Goal: Information Seeking & Learning: Check status

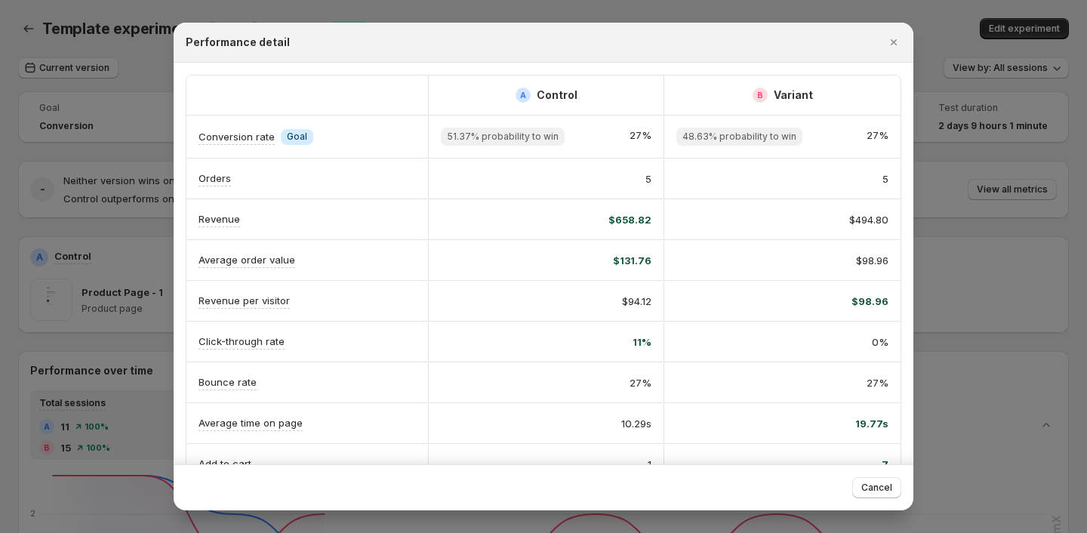
scroll to position [3, 0]
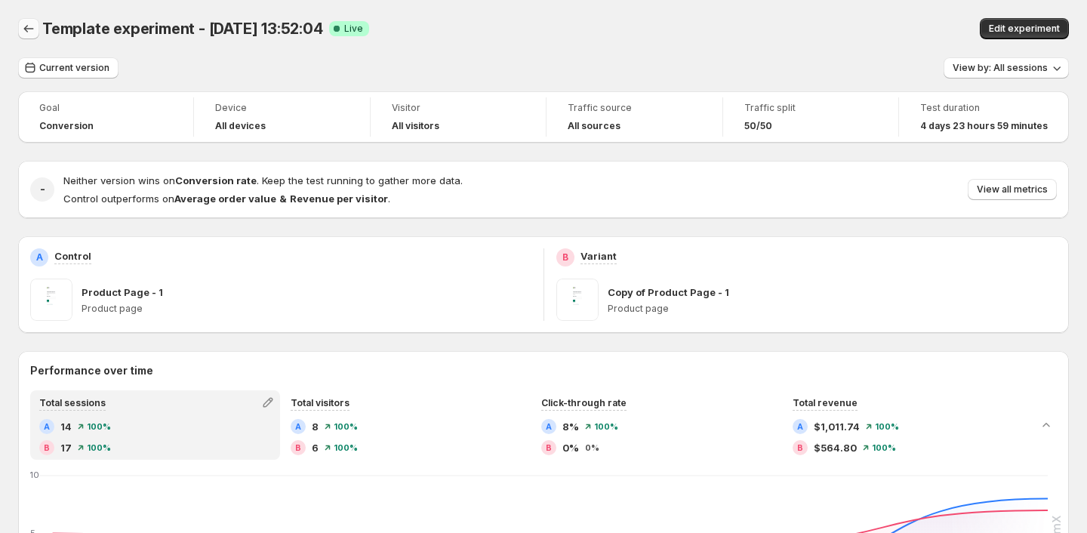
click at [25, 33] on icon "Back" at bounding box center [28, 28] width 15 height 15
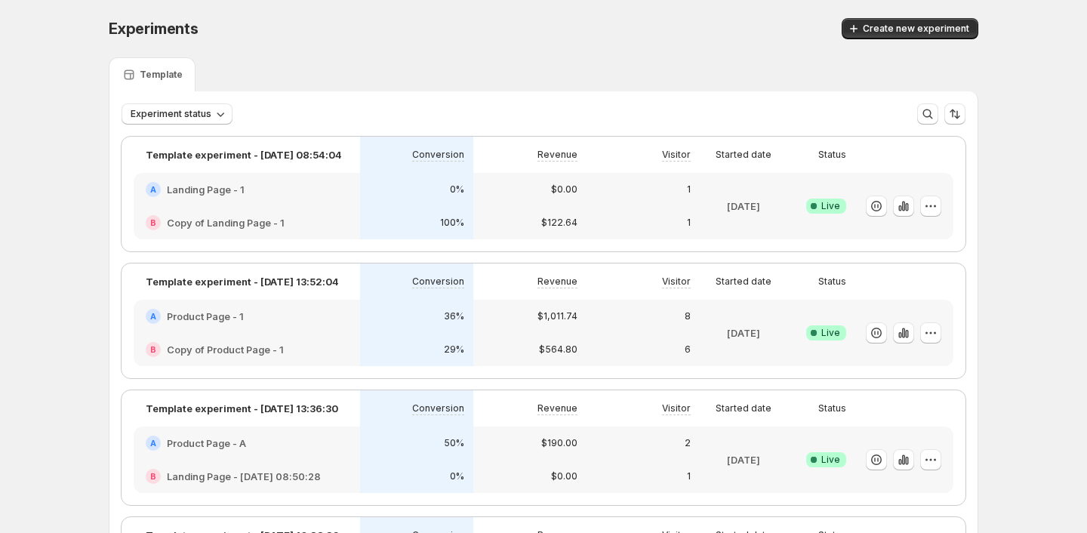
click at [200, 314] on h2 "Product Page - 1" at bounding box center [205, 316] width 77 height 15
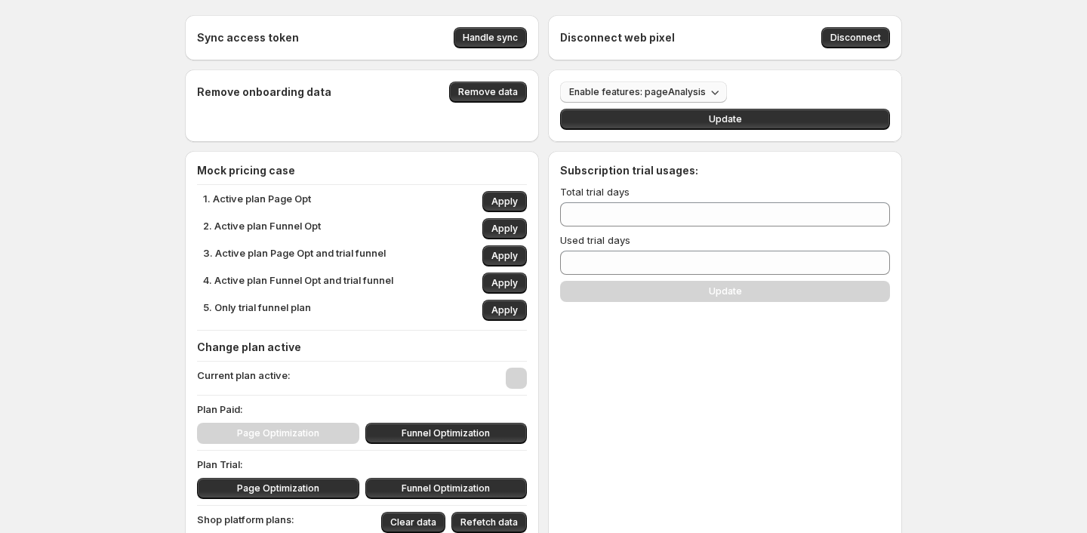
click at [660, 96] on span "Enable features: pageAnalysis" at bounding box center [637, 92] width 137 height 12
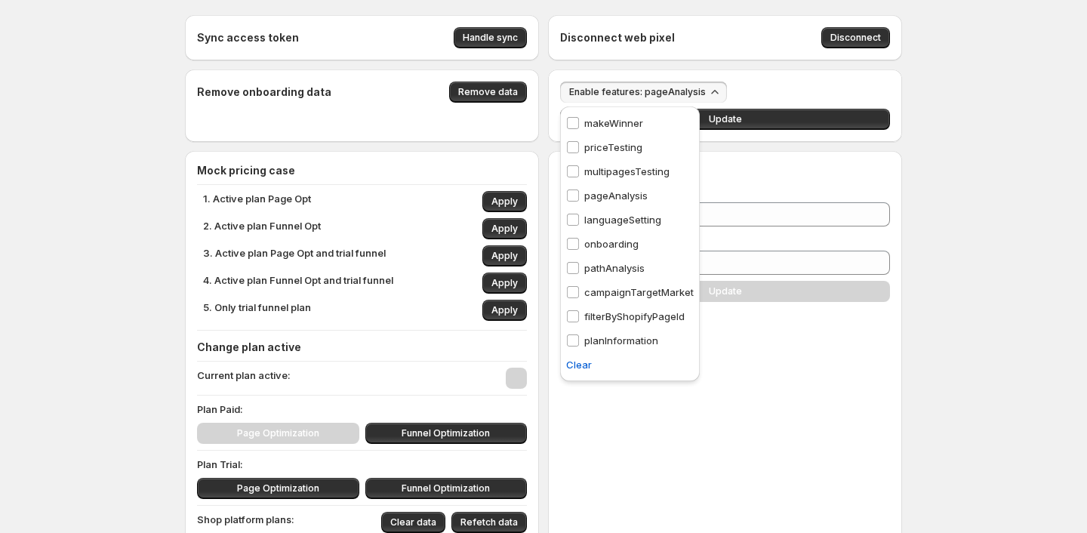
click at [621, 257] on div "pathAnalysis pathAnalysis" at bounding box center [605, 268] width 91 height 24
click at [760, 437] on div "Subscription trial usages: Total trial days ** Used trial days * Update" at bounding box center [725, 348] width 354 height 394
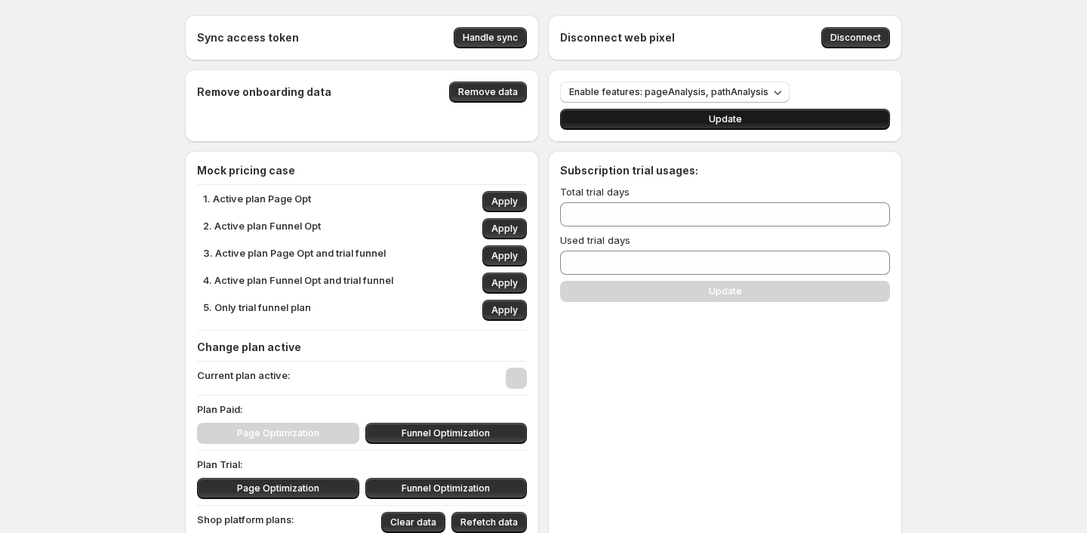
click at [740, 125] on span "Update" at bounding box center [725, 119] width 33 height 12
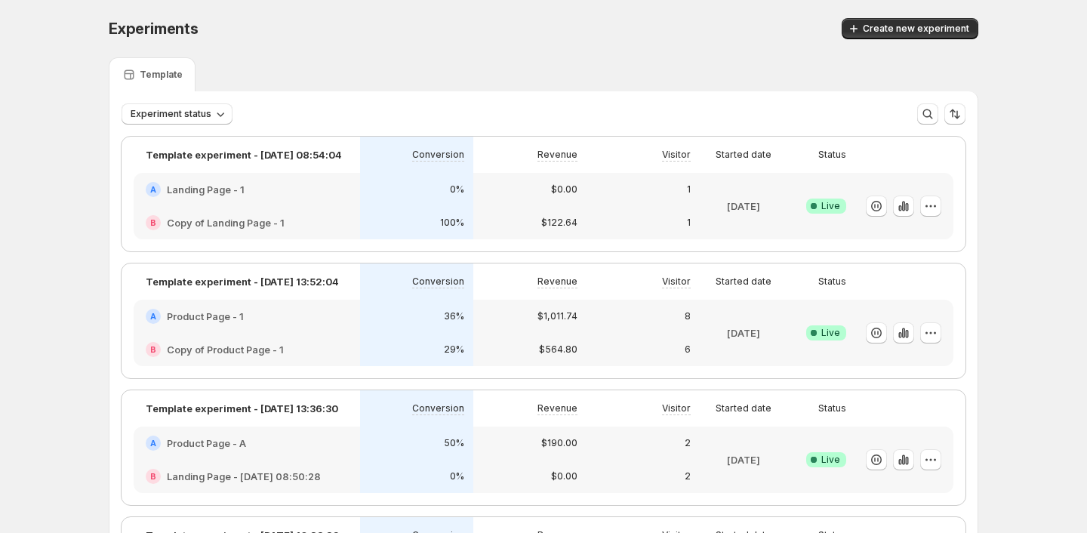
click at [414, 322] on div "36%" at bounding box center [416, 316] width 95 height 15
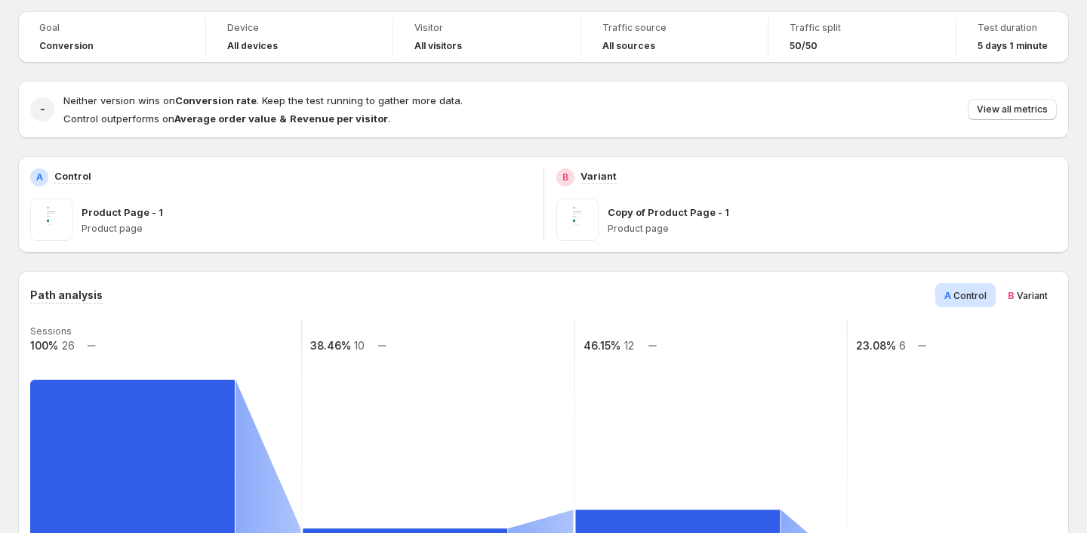
scroll to position [21, 0]
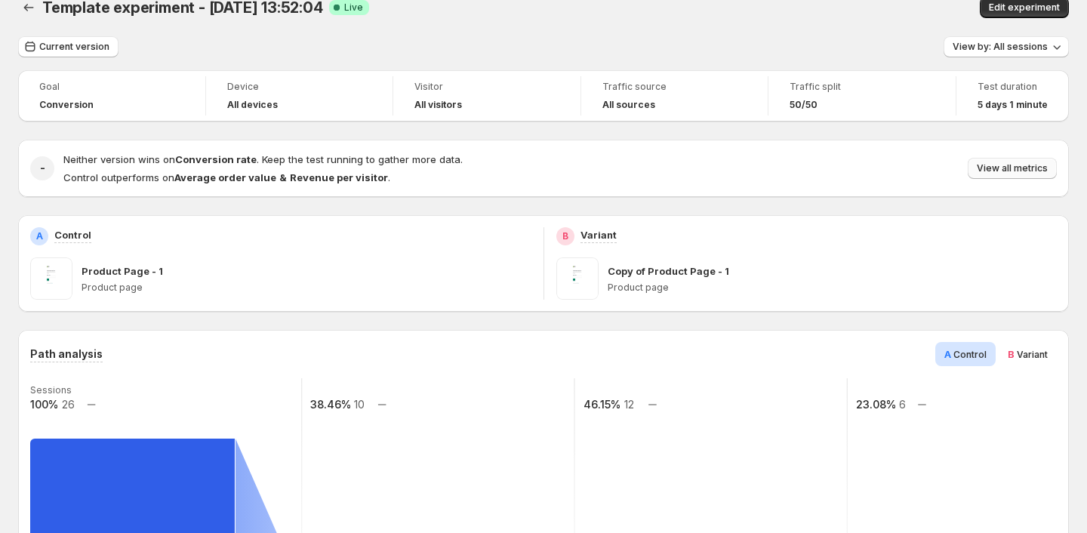
click at [1022, 171] on span "View all metrics" at bounding box center [1012, 168] width 71 height 12
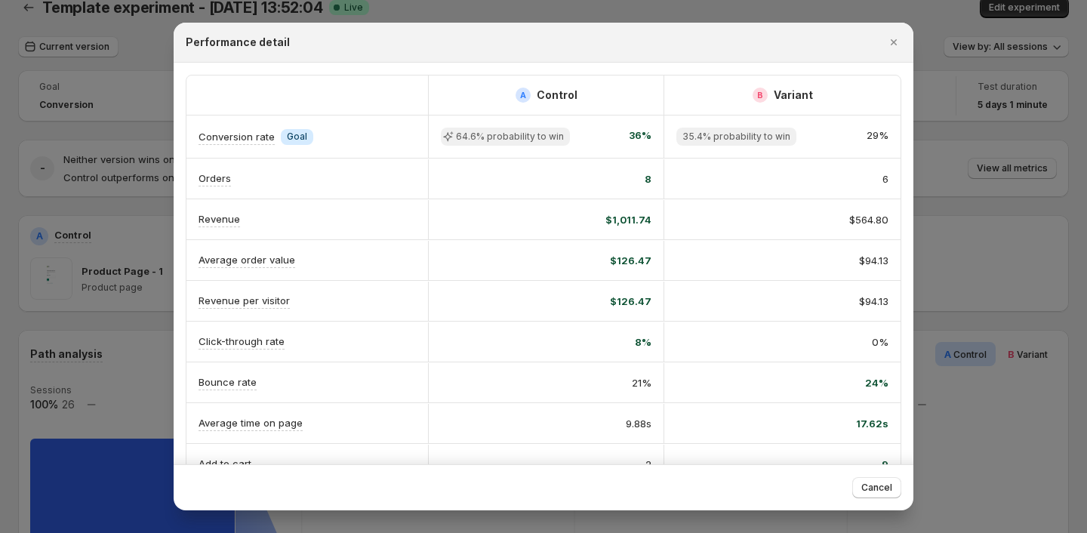
click at [999, 287] on div at bounding box center [543, 266] width 1087 height 533
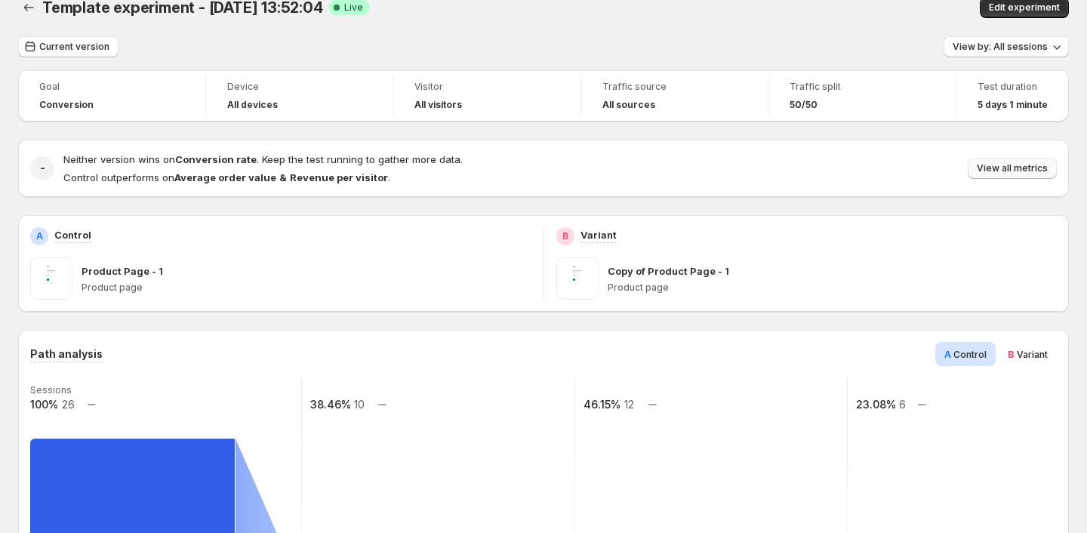
click at [999, 174] on span "View all metrics" at bounding box center [1012, 168] width 71 height 12
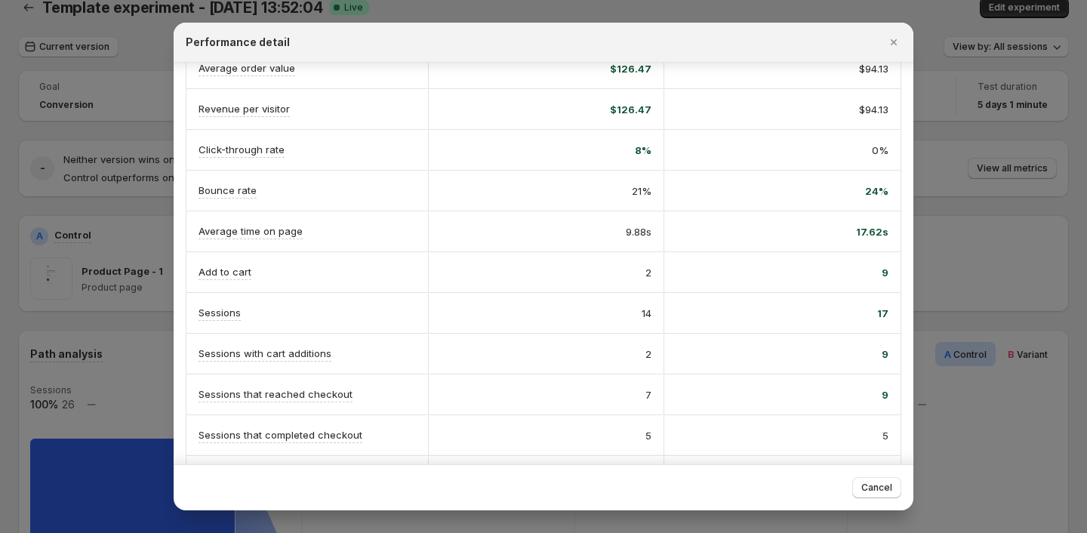
scroll to position [239, 0]
